Goal: Communication & Community: Connect with others

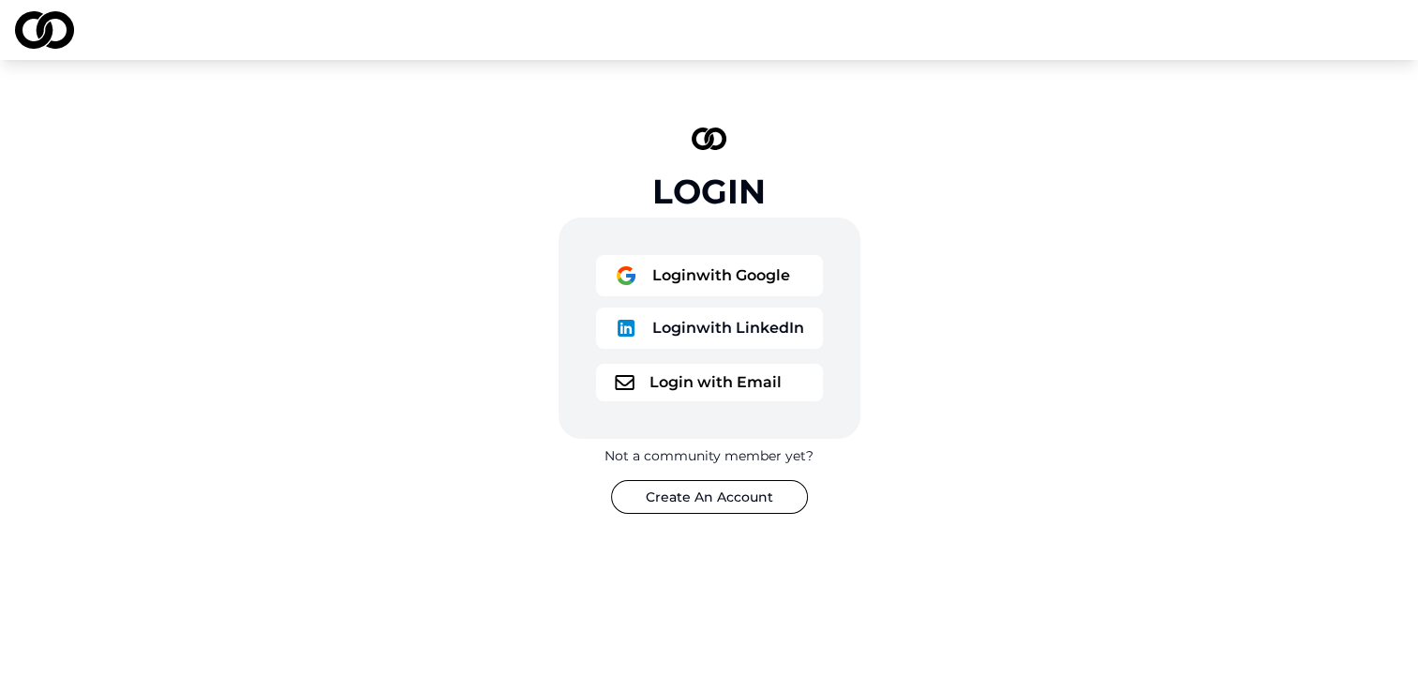
click at [674, 302] on div "Login with Google Login with LinkedIn" at bounding box center [709, 305] width 227 height 101
click at [667, 288] on button "Login with Google" at bounding box center [709, 275] width 227 height 41
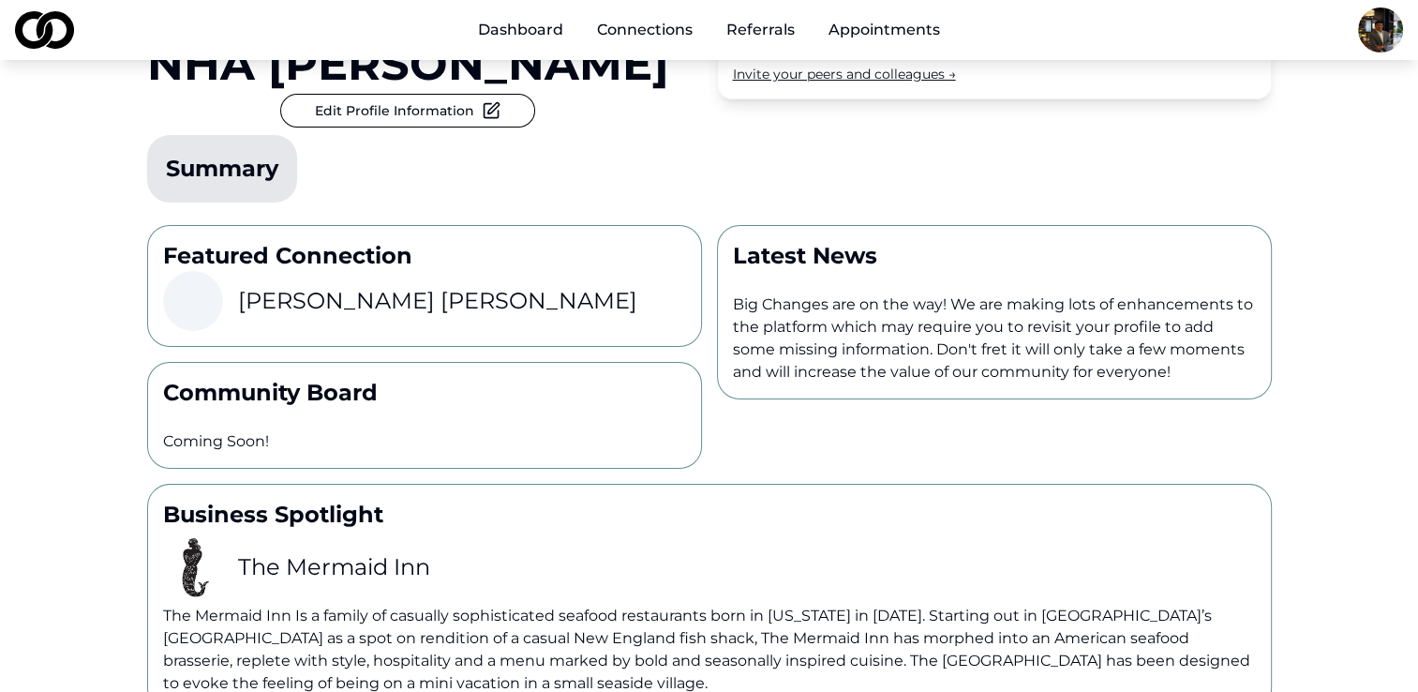
scroll to position [232, 0]
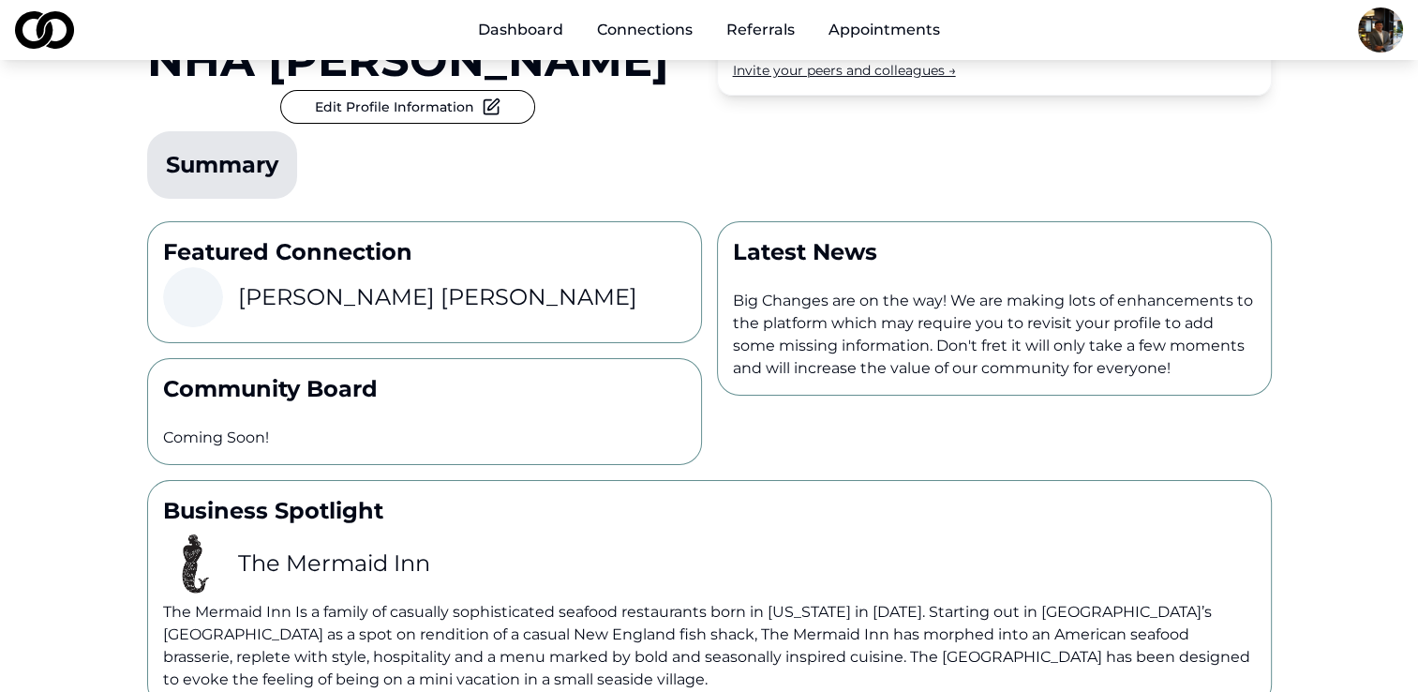
click at [310, 282] on h3 "Michael Sherman" at bounding box center [437, 297] width 399 height 30
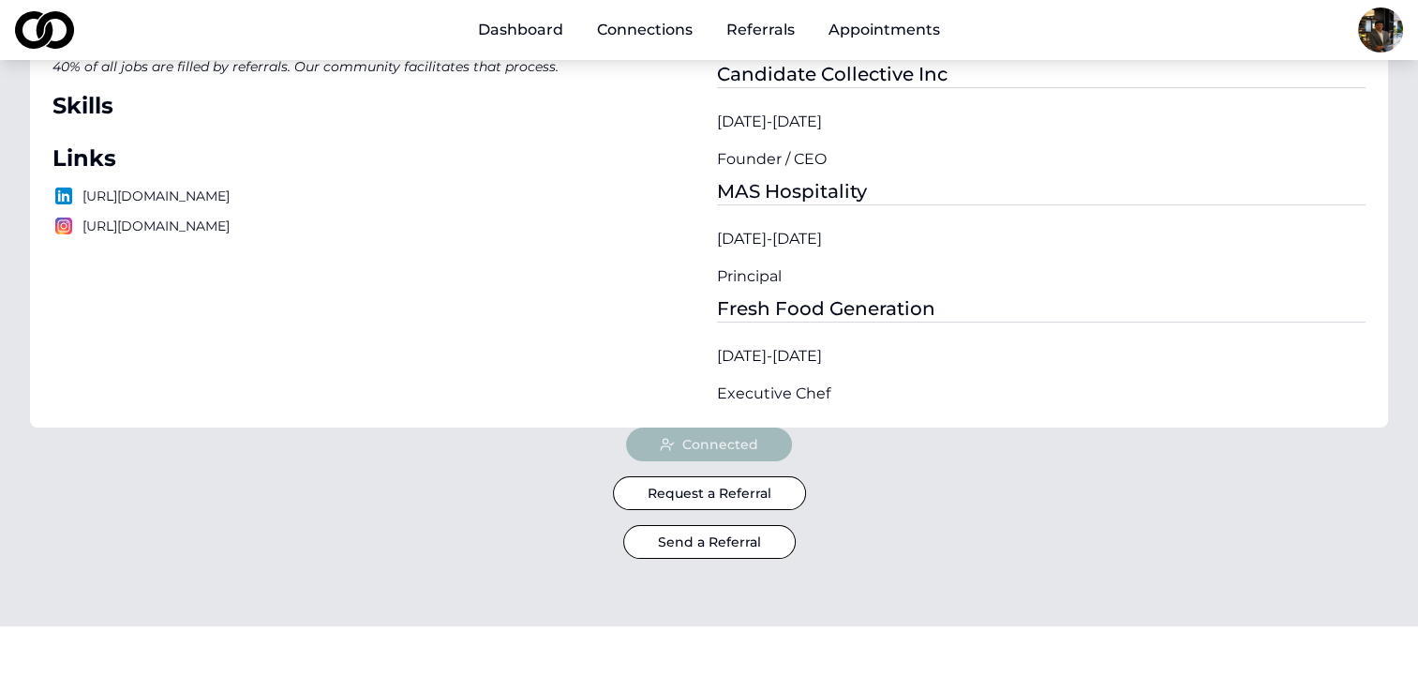
scroll to position [326, 0]
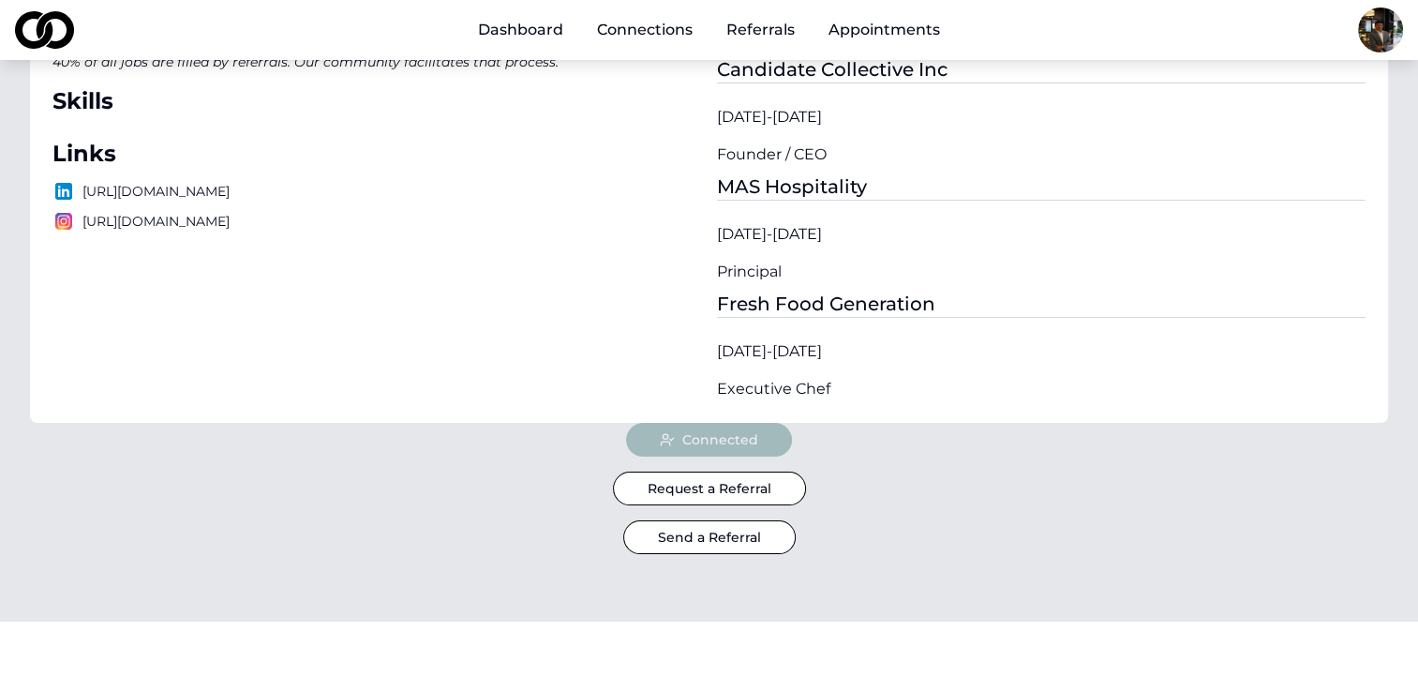
click at [644, 539] on button "Send a Referral" at bounding box center [709, 537] width 172 height 34
